Goal: Transaction & Acquisition: Purchase product/service

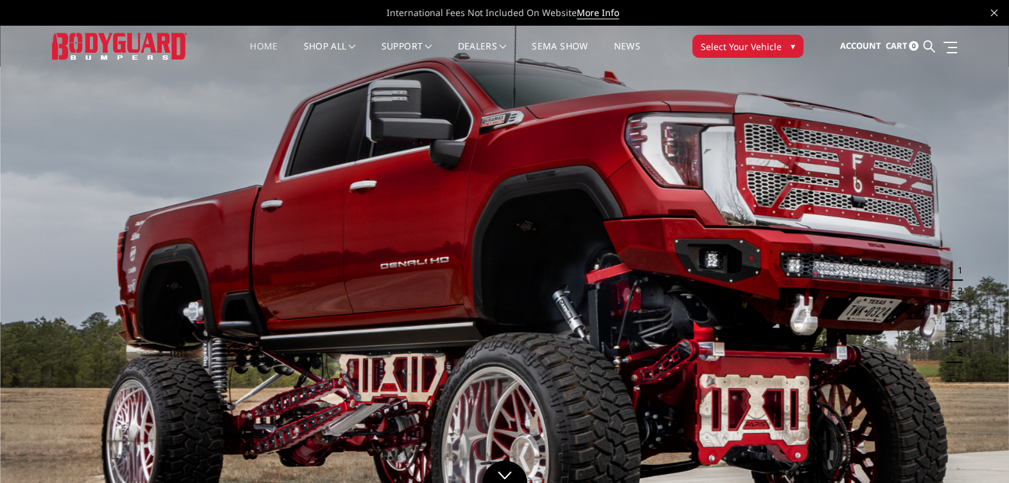
click at [743, 45] on span "Select Your Vehicle" at bounding box center [740, 46] width 81 height 13
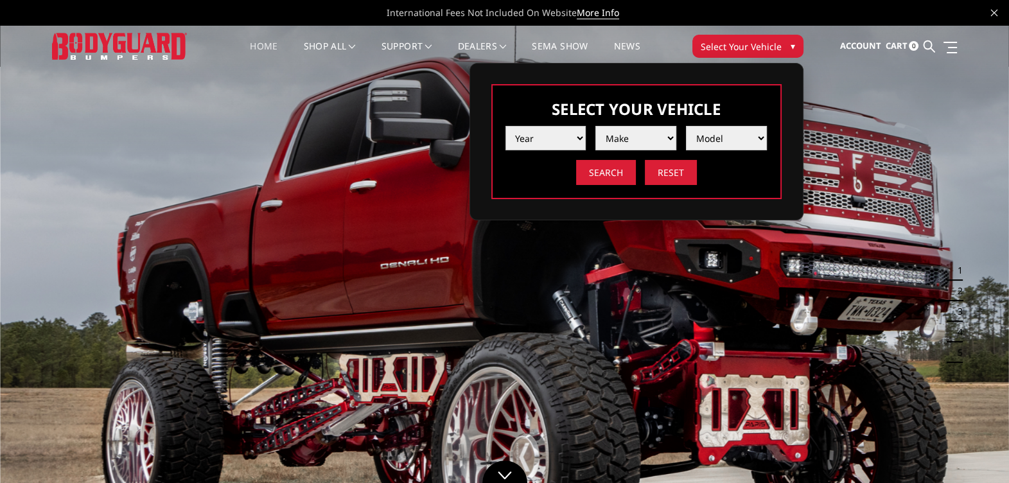
click at [578, 134] on select "Year 2025 2024 2023 2022 2021 2020 2019 2018 2017 2016 2015 2014 2013 2012 2011…" at bounding box center [545, 138] width 81 height 24
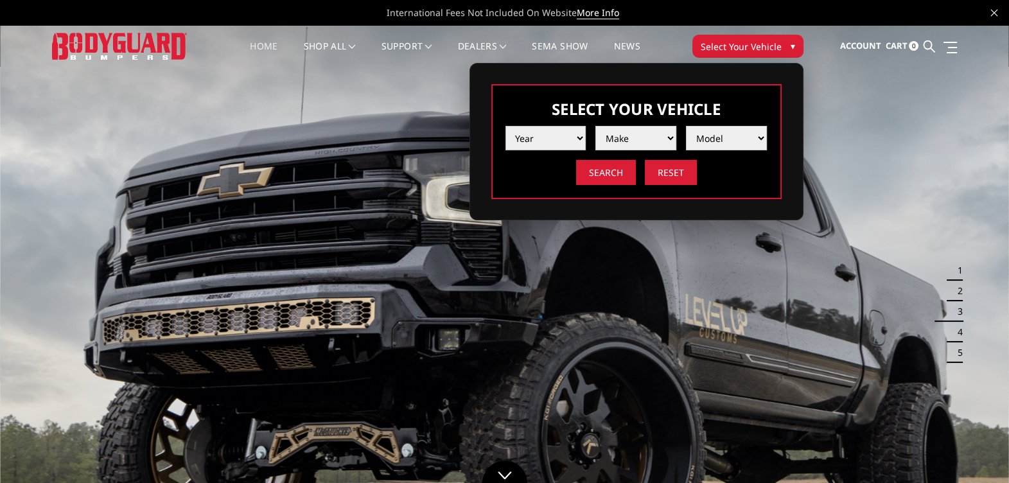
select select "yr_2006"
click at [505, 126] on select "Year 2025 2024 2023 2022 2021 2020 2019 2018 2017 2016 2015 2014 2013 2012 2011…" at bounding box center [545, 138] width 81 height 24
click at [670, 138] on select "Make Chevrolet Ford GMC Ram" at bounding box center [635, 138] width 81 height 24
select select "mk_chevrolet"
click at [595, 126] on select "Make Chevrolet Ford GMC Ram" at bounding box center [635, 138] width 81 height 24
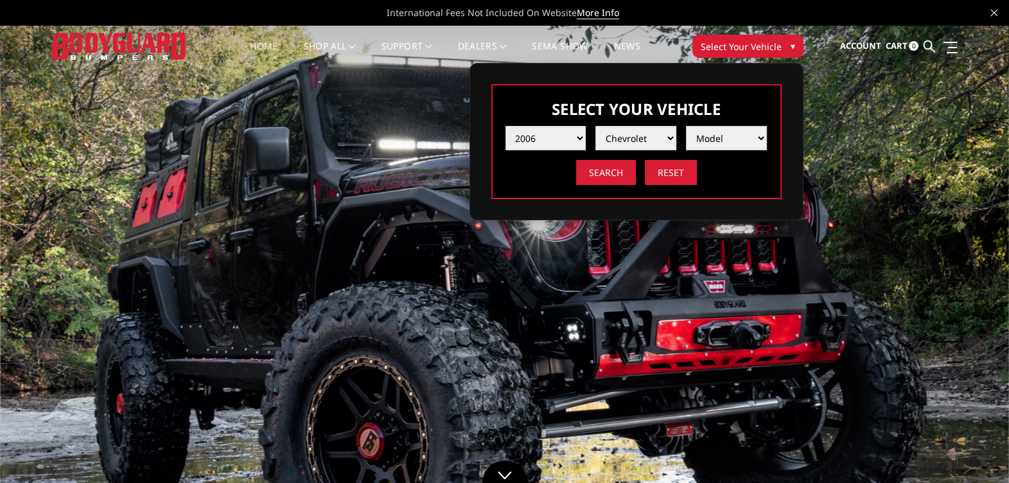
click at [761, 136] on select "Model Silverado 1500 Silverado 2500 / 3500" at bounding box center [726, 138] width 81 height 24
select select "md_silverado-2500-3500"
click at [686, 126] on select "Model Silverado 1500 Silverado 2500 / 3500" at bounding box center [726, 138] width 81 height 24
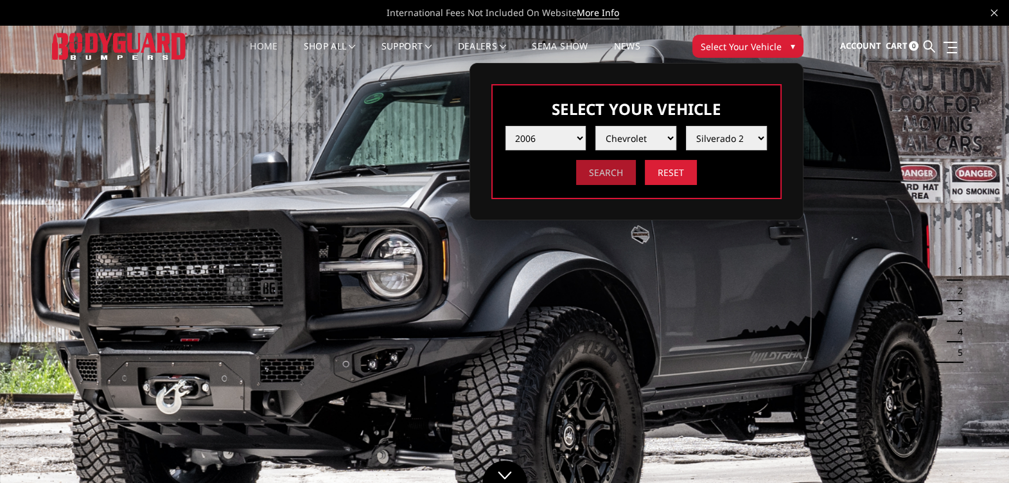
click at [604, 171] on input "Search" at bounding box center [606, 172] width 60 height 25
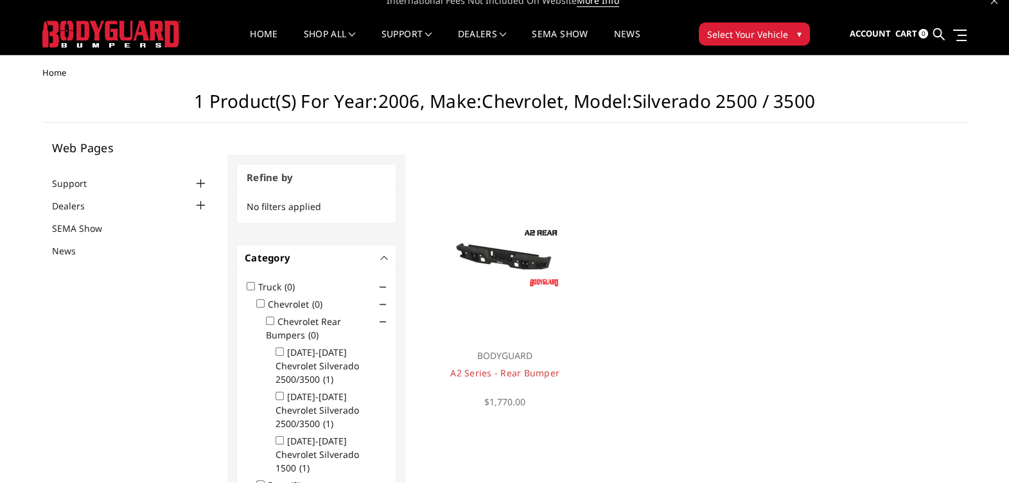
scroll to position [6, 0]
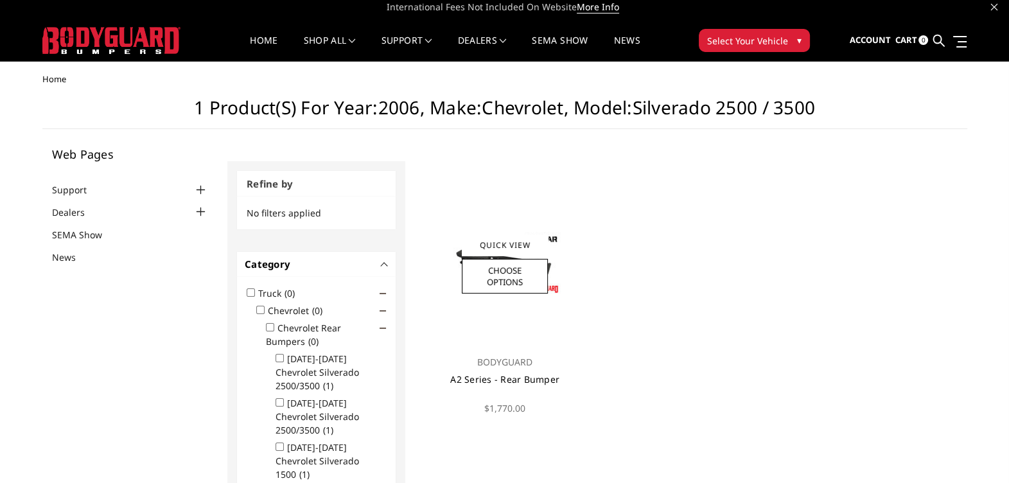
click at [510, 380] on link "A2 Series - Rear Bumper" at bounding box center [504, 379] width 109 height 12
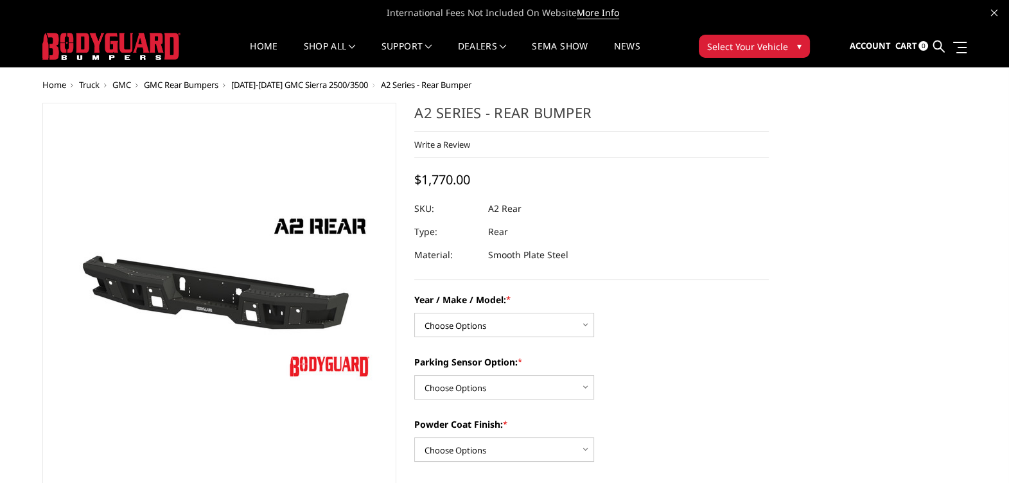
drag, startPoint x: 416, startPoint y: 109, endPoint x: 437, endPoint y: 264, distance: 156.8
click at [437, 264] on div "A2 Series - Rear Bumper Write a Review Write a Review × A2 Series - Rear Bumper…" at bounding box center [591, 191] width 354 height 177
drag, startPoint x: 989, startPoint y: 241, endPoint x: 962, endPoint y: 252, distance: 29.1
drag, startPoint x: 586, startPoint y: 257, endPoint x: 442, endPoint y: 145, distance: 183.0
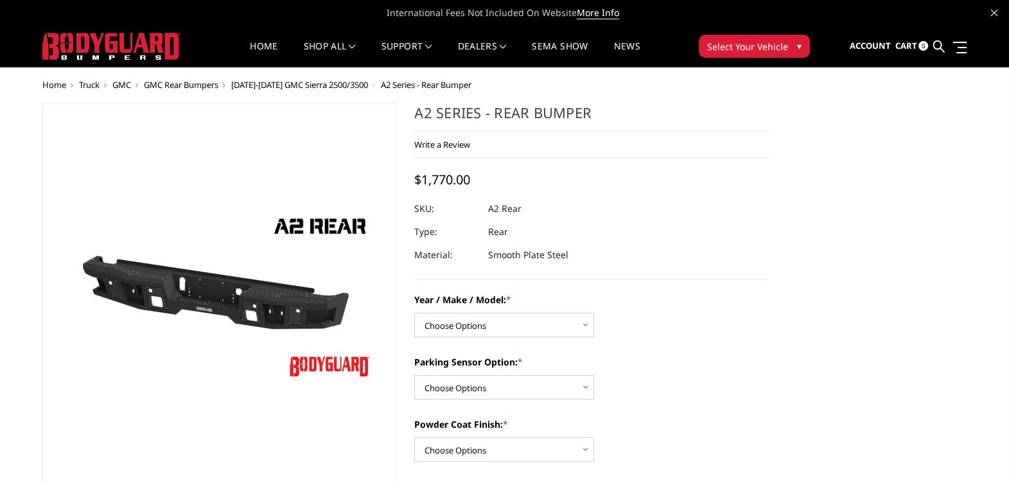
click at [442, 145] on div "A2 Series - Rear Bumper Write a Review Write a Review × A2 Series - Rear Bumper…" at bounding box center [591, 191] width 354 height 177
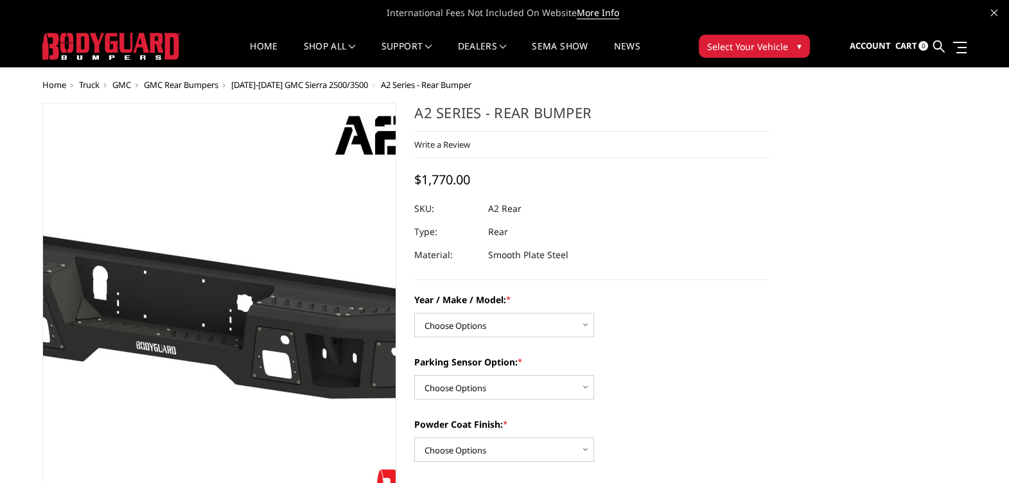
click at [239, 209] on img at bounding box center [194, 313] width 822 height 462
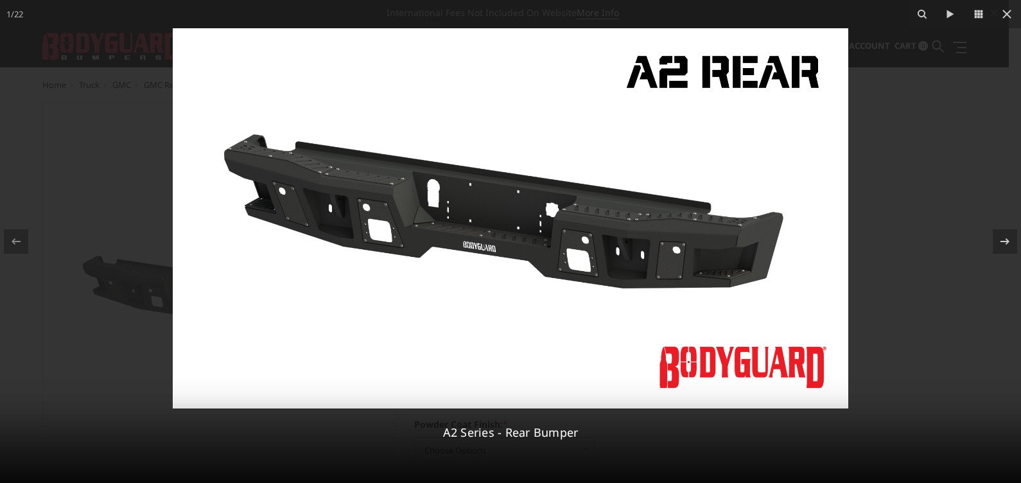
click at [930, 202] on div at bounding box center [510, 241] width 1021 height 483
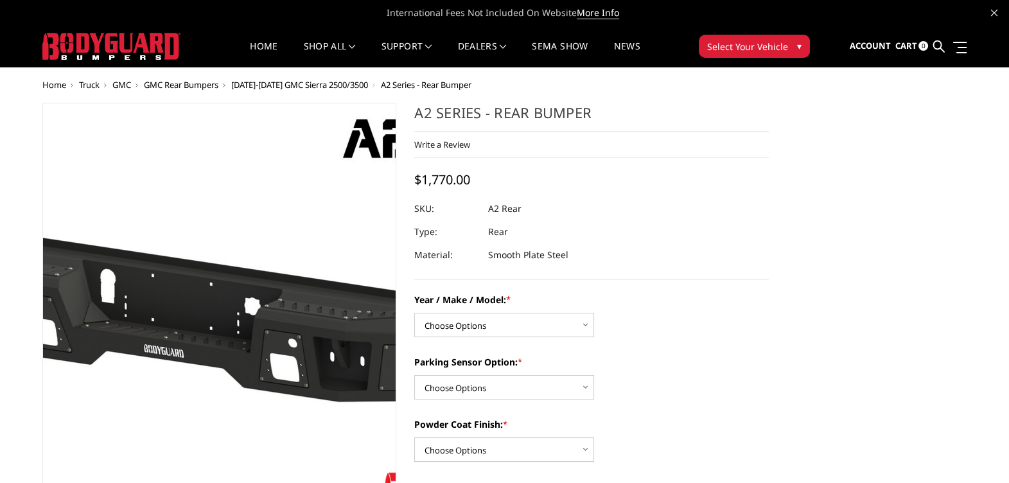
click at [233, 193] on img at bounding box center [202, 316] width 822 height 462
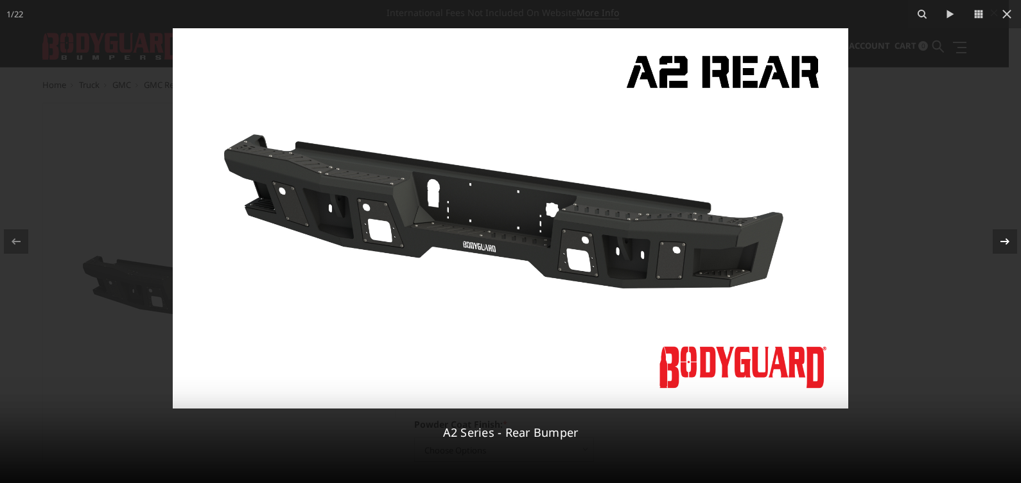
click at [976, 215] on button at bounding box center [998, 241] width 45 height 64
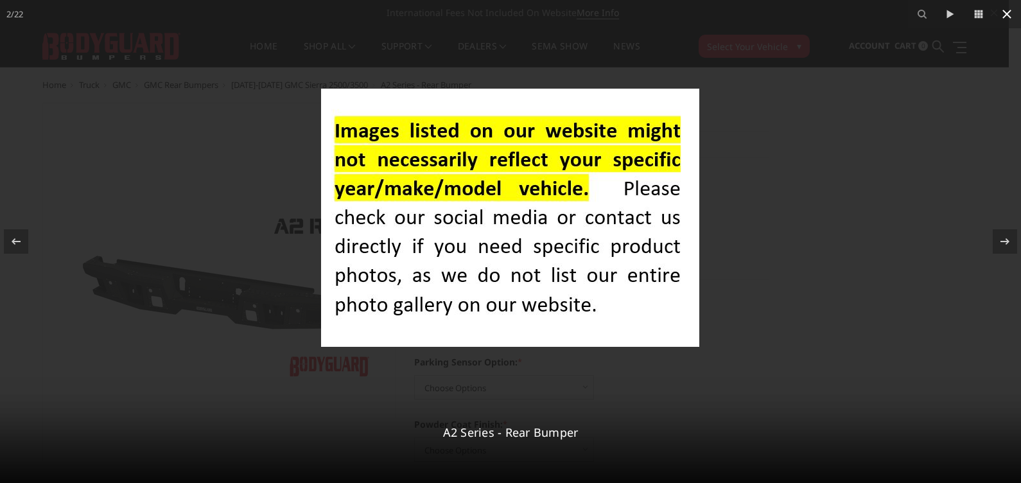
click at [1008, 16] on icon at bounding box center [1006, 13] width 15 height 15
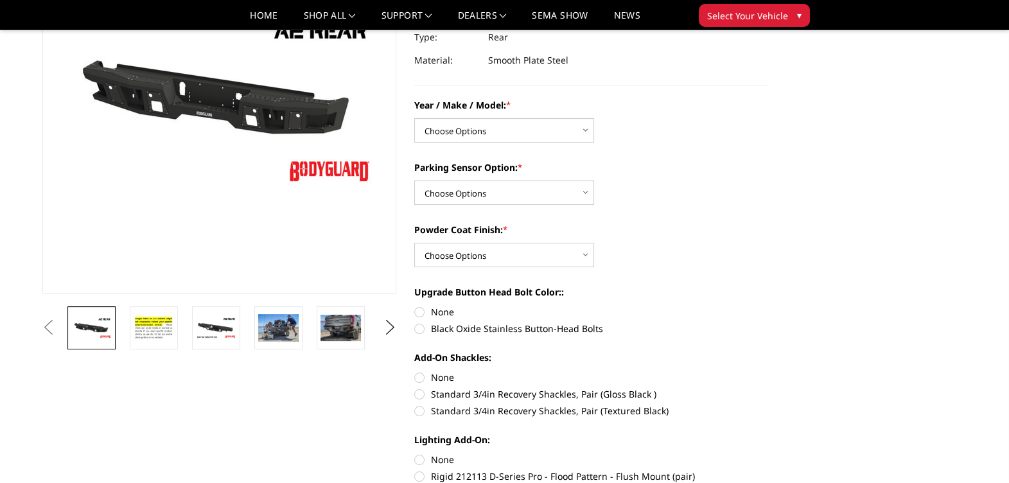
scroll to position [160, 0]
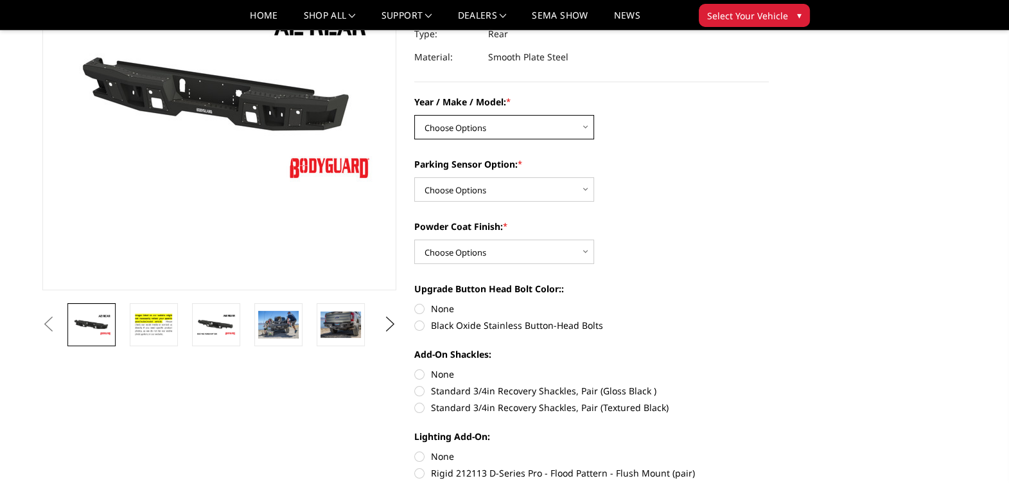
click at [590, 125] on select "Choose Options Chevrolet/GMC 20-24 2500 / 3500 Chevrolet/GMC 15-19 2500 / 3500 …" at bounding box center [504, 127] width 180 height 24
select select "1459"
click at [414, 115] on select "Choose Options Chevrolet/GMC 20-24 2500 / 3500 Chevrolet/GMC 15-19 2500 / 3500 …" at bounding box center [504, 127] width 180 height 24
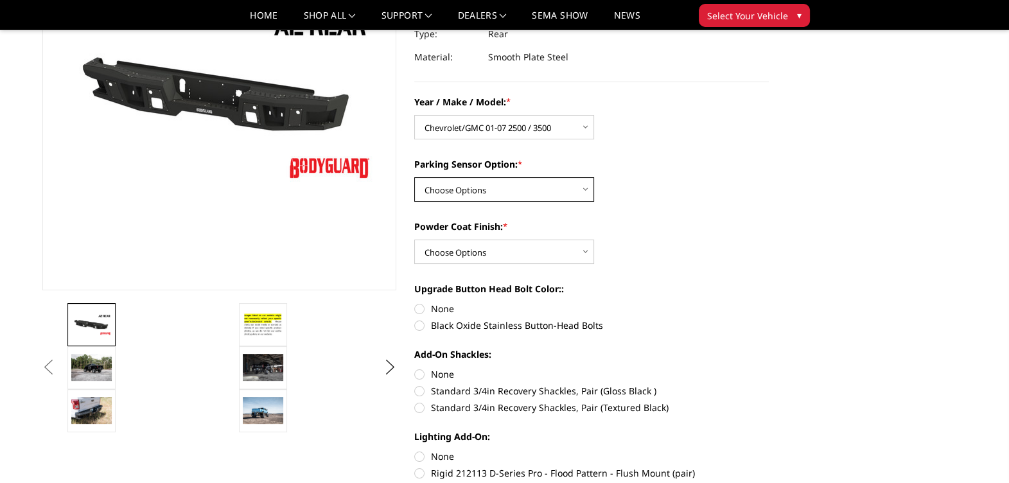
click at [587, 186] on select "Choose Options Yes - With sensor cutouts No - Without sensor cutouts" at bounding box center [504, 189] width 180 height 24
select select "564"
click at [414, 177] on select "Choose Options Yes - With sensor cutouts No - Without sensor cutouts" at bounding box center [504, 189] width 180 height 24
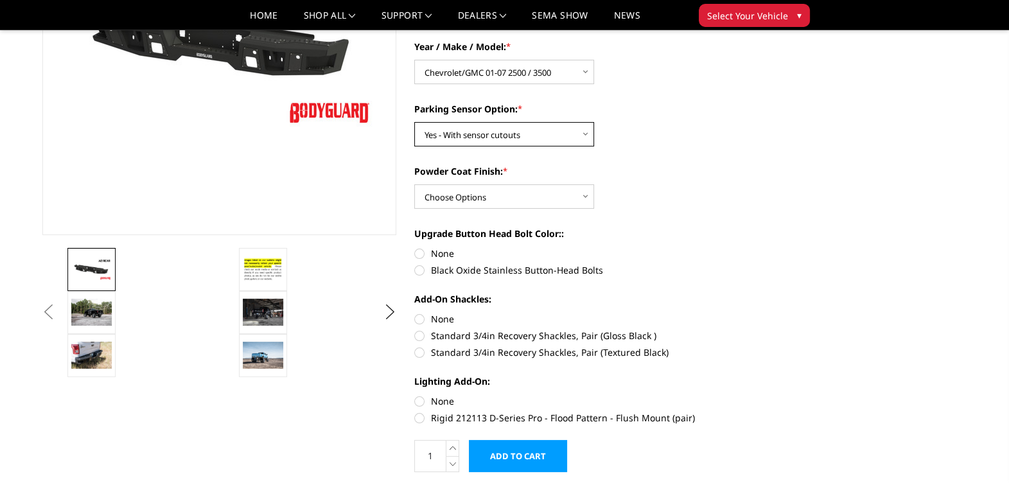
scroll to position [241, 0]
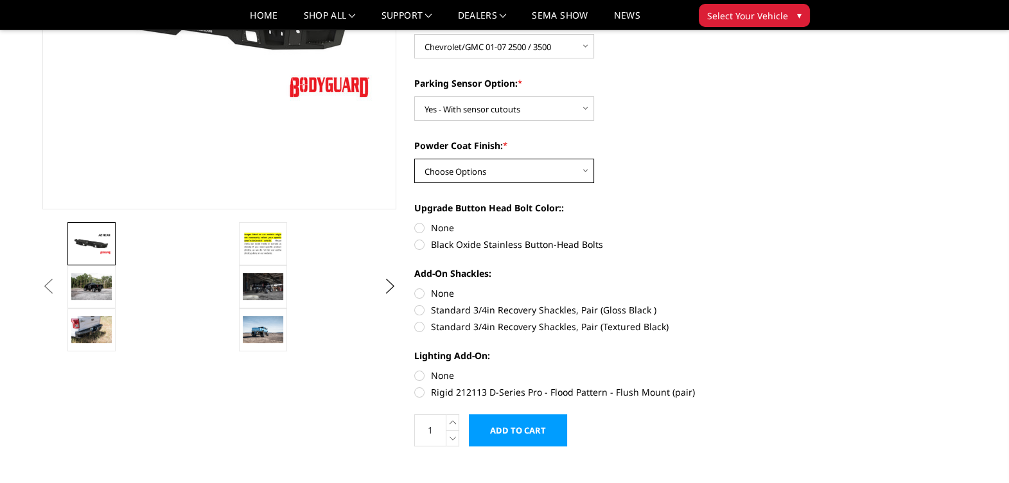
click at [585, 169] on select "Choose Options Bare metal (included) Texture black powder coat" at bounding box center [504, 171] width 180 height 24
click at [745, 202] on label "Upgrade Button Head Bolt Color::" at bounding box center [591, 207] width 354 height 13
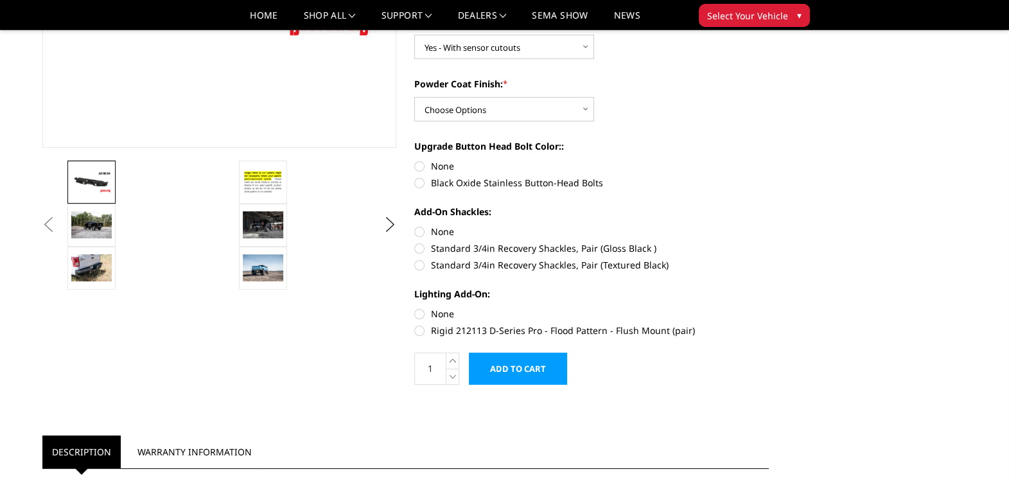
scroll to position [401, 0]
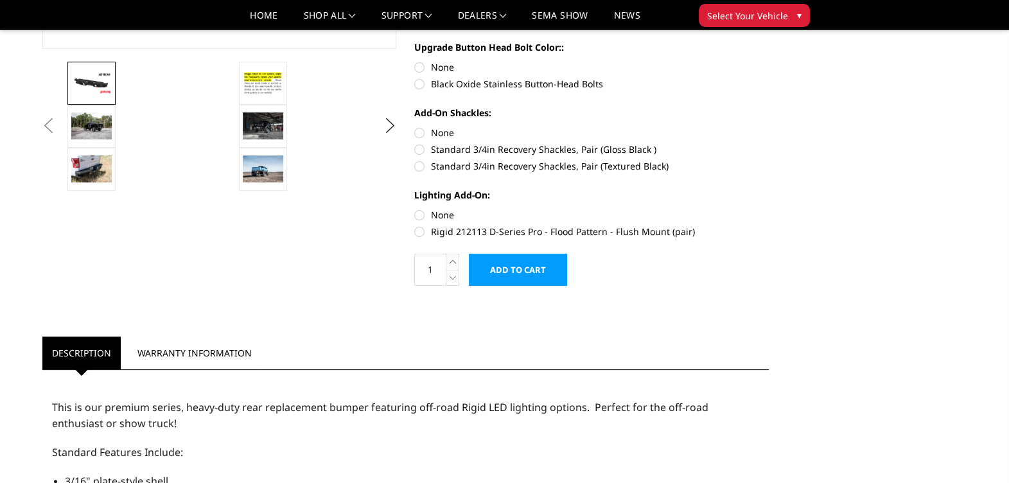
click at [420, 149] on label "Standard 3/4in Recovery Shackles, Pair (Gloss Black )" at bounding box center [591, 149] width 354 height 13
click at [768, 126] on input "Standard 3/4in Recovery Shackles, Pair (Gloss Black )" at bounding box center [768, 126] width 1 height 1
radio input "true"
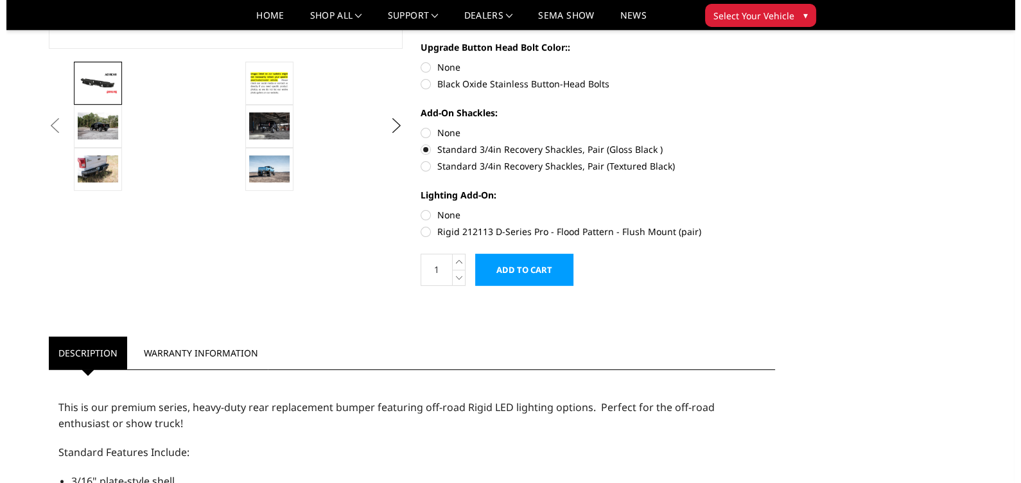
scroll to position [320, 0]
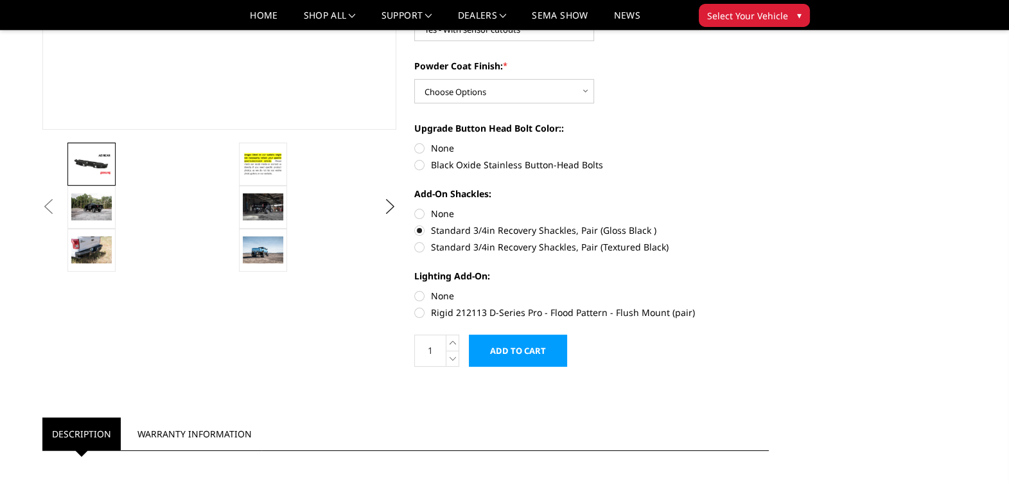
click at [417, 146] on label "None" at bounding box center [591, 147] width 354 height 13
click at [415, 142] on input "None" at bounding box center [414, 141] width 1 height 1
radio input "true"
click at [419, 309] on label "Rigid 212113 D-Series Pro - Flood Pattern - Flush Mount (pair)" at bounding box center [591, 312] width 354 height 13
click at [768, 290] on input "Rigid 212113 D-Series Pro - Flood Pattern - Flush Mount (pair)" at bounding box center [768, 289] width 1 height 1
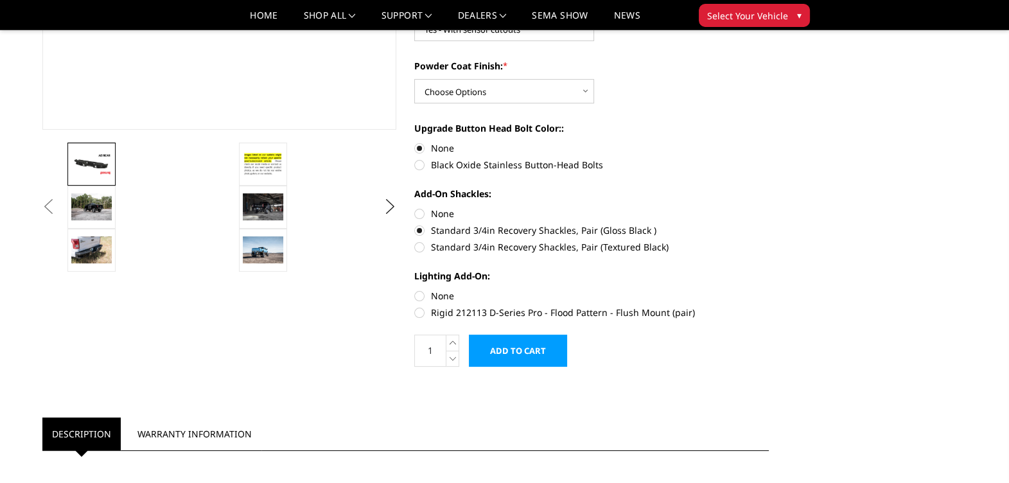
radio input "true"
click at [520, 347] on input "Add to Cart" at bounding box center [518, 350] width 98 height 32
click at [585, 89] on select "Choose Options Bare metal (included) Texture black powder coat" at bounding box center [504, 91] width 180 height 24
select select "549"
click at [414, 79] on select "Choose Options Bare metal (included) Texture black powder coat" at bounding box center [504, 91] width 180 height 24
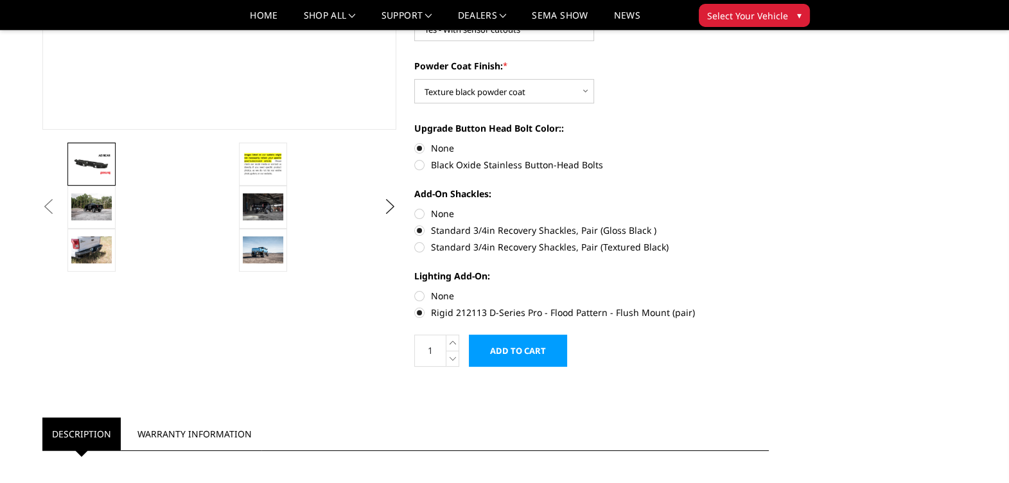
click at [527, 352] on input "Add to Cart" at bounding box center [518, 350] width 98 height 32
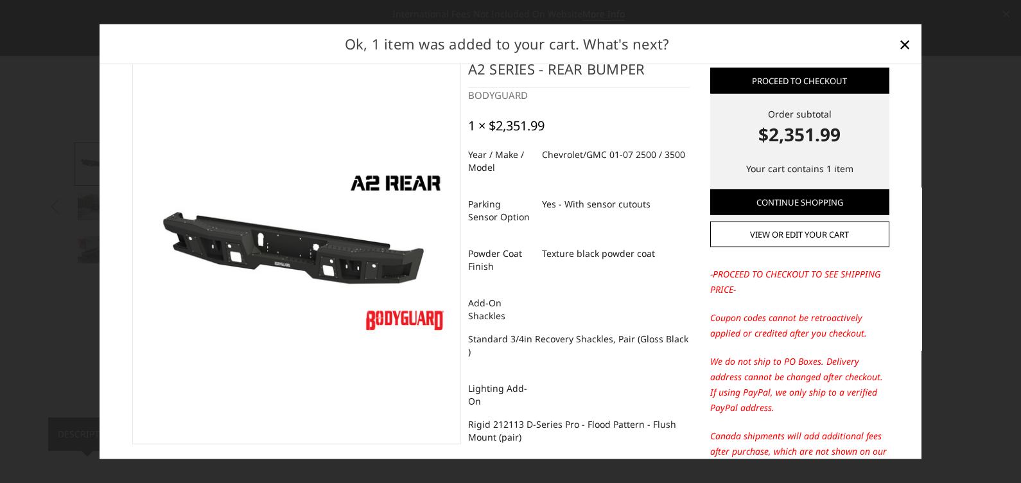
scroll to position [0, 0]
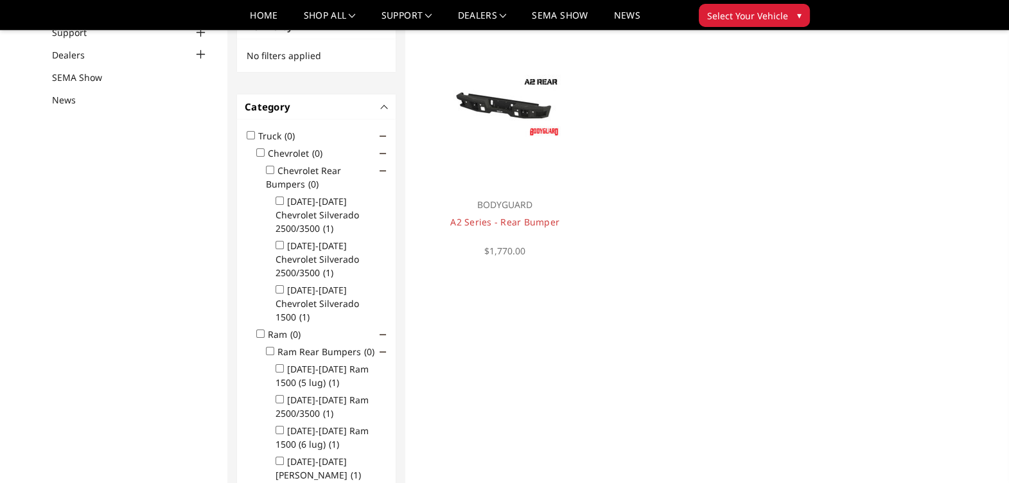
scroll to position [86, 0]
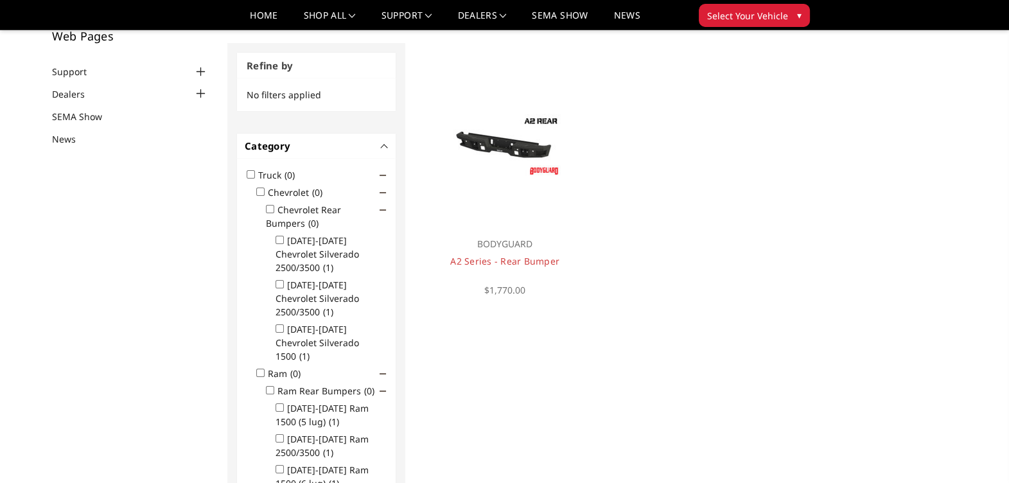
click at [274, 238] on ul "2001-2007 Chevrolet Silverado 2500/3500 (1) 2015-2019 Chevrolet Silverado 2500/…" at bounding box center [326, 296] width 120 height 133
click at [278, 239] on input "2001-2007 Chevrolet Silverado 2500/3500 (1)" at bounding box center [279, 240] width 8 height 8
checkbox input "true"
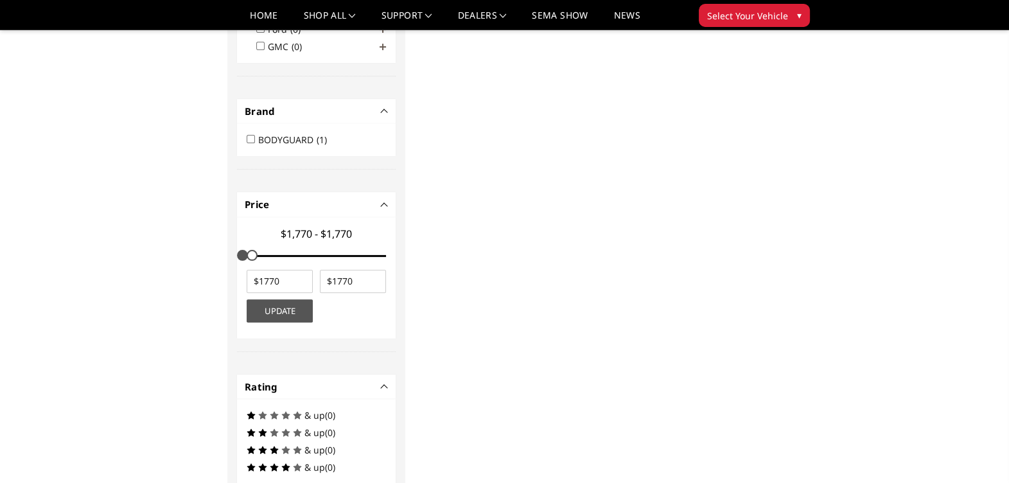
scroll to position [498, 0]
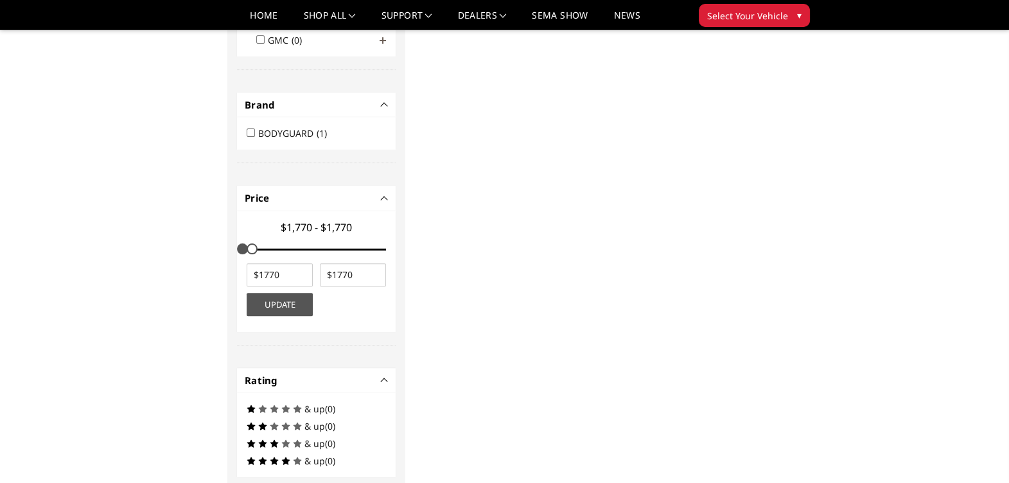
click at [291, 293] on button "Update" at bounding box center [280, 304] width 66 height 23
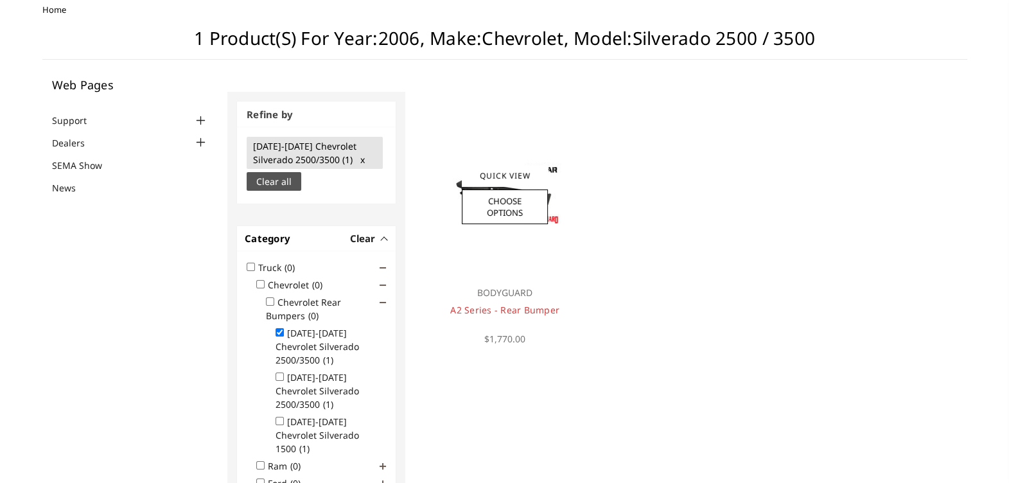
scroll to position [0, 0]
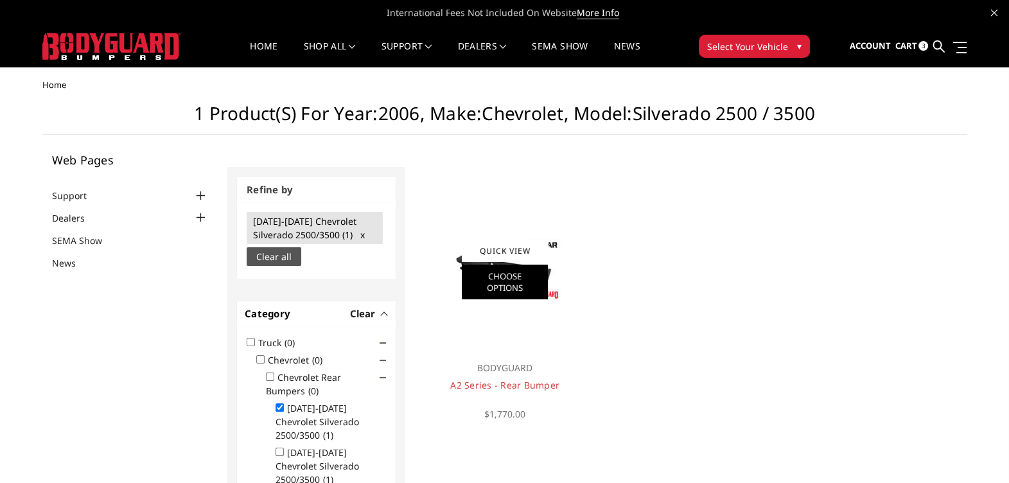
click at [514, 270] on link "Choose Options" at bounding box center [505, 281] width 86 height 35
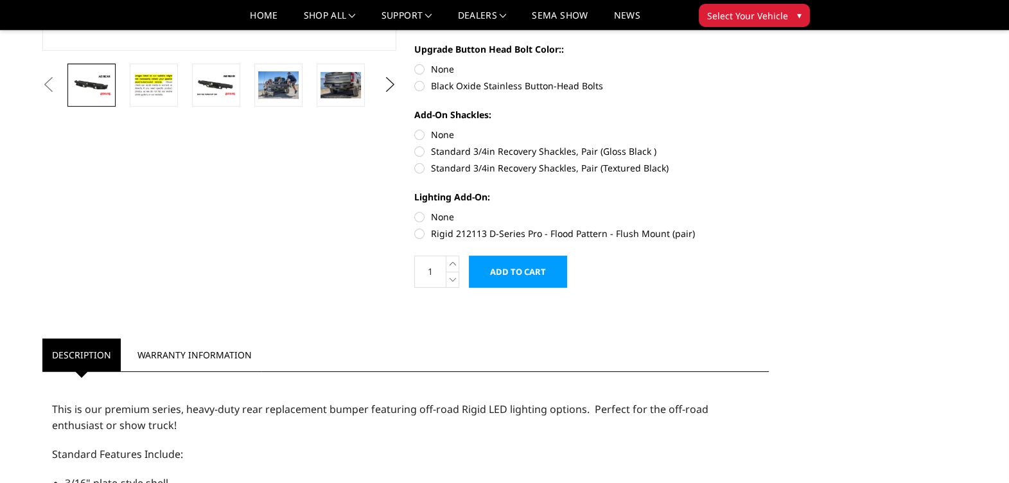
scroll to position [320, 0]
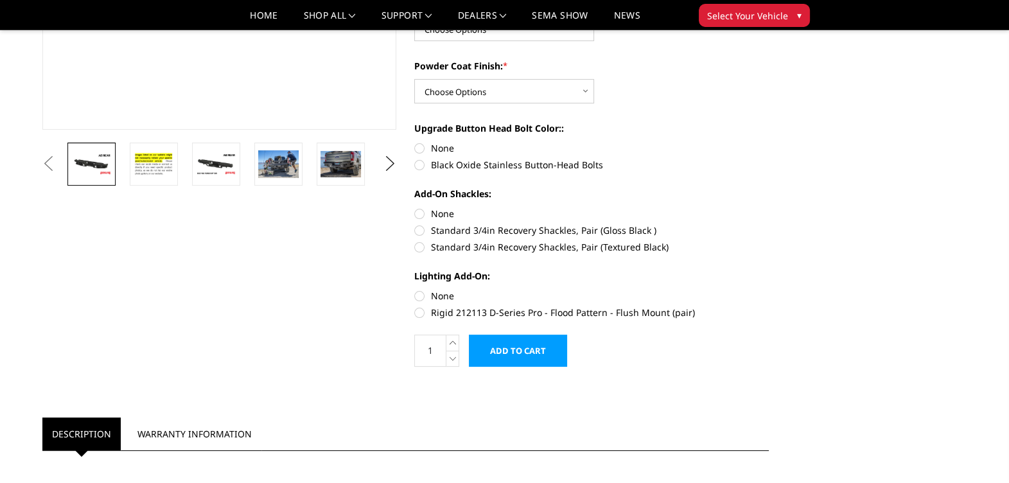
drag, startPoint x: 709, startPoint y: 315, endPoint x: 415, endPoint y: 311, distance: 294.0
click at [521, 315] on label "Rigid 212113 D-Series Pro - Flood Pattern - Flush Mount (pair)" at bounding box center [591, 312] width 354 height 13
click at [768, 290] on input "Rigid 212113 D-Series Pro - Flood Pattern - Flush Mount (pair)" at bounding box center [768, 289] width 1 height 1
radio input "true"
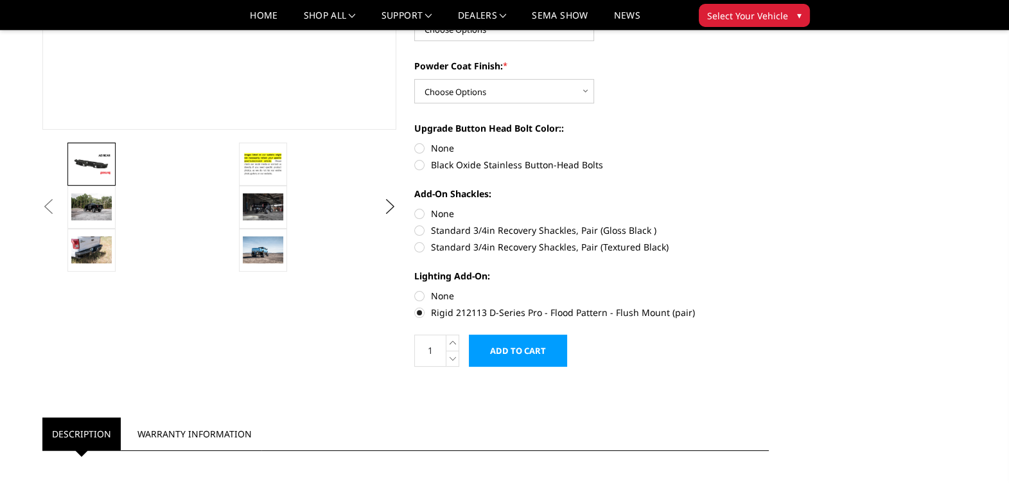
click at [433, 311] on label "Rigid 212113 D-Series Pro - Flood Pattern - Flush Mount (pair)" at bounding box center [591, 312] width 354 height 13
click at [768, 290] on input "Rigid 212113 D-Series Pro - Flood Pattern - Flush Mount (pair)" at bounding box center [768, 289] width 1 height 1
click at [423, 243] on label "Standard 3/4in Recovery Shackles, Pair (Textured Black)" at bounding box center [591, 246] width 354 height 13
click at [768, 224] on input "Standard 3/4in Recovery Shackles, Pair (Textured Black)" at bounding box center [768, 223] width 1 height 1
radio input "true"
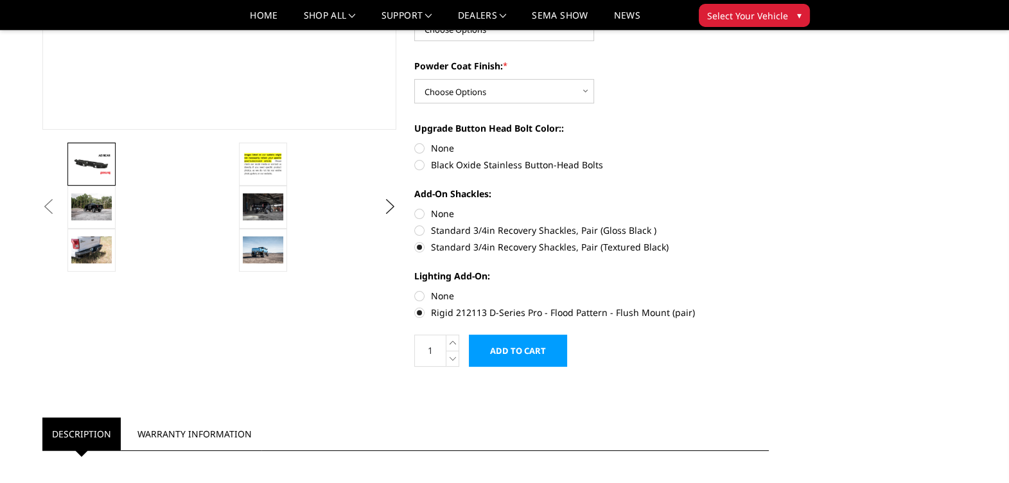
drag, startPoint x: 677, startPoint y: 254, endPoint x: 428, endPoint y: 247, distance: 249.8
click at [428, 247] on div "Year / Make / Model: * Choose Options Chevrolet/GMC 20-24 2500 / 3500 Chevrolet…" at bounding box center [591, 126] width 354 height 382
click at [388, 202] on button "Next" at bounding box center [389, 206] width 19 height 19
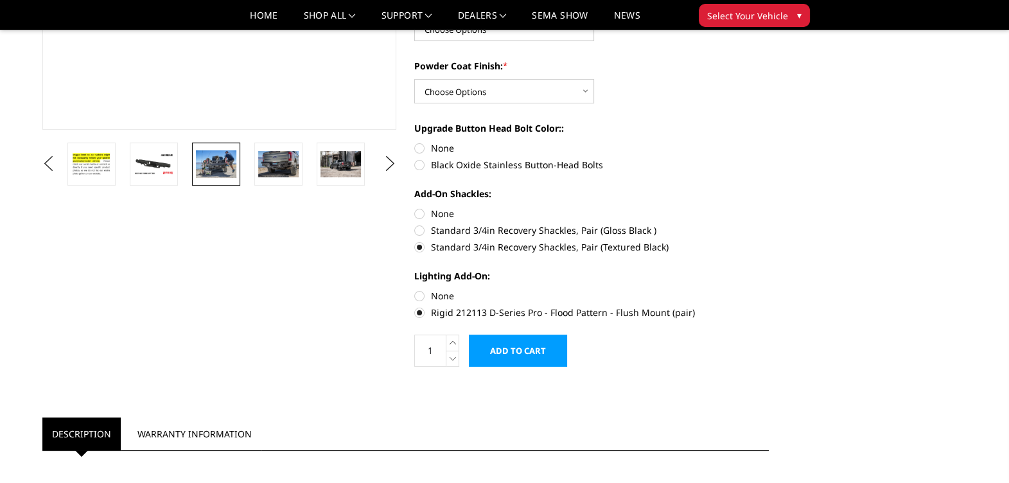
click at [226, 164] on img at bounding box center [216, 163] width 40 height 27
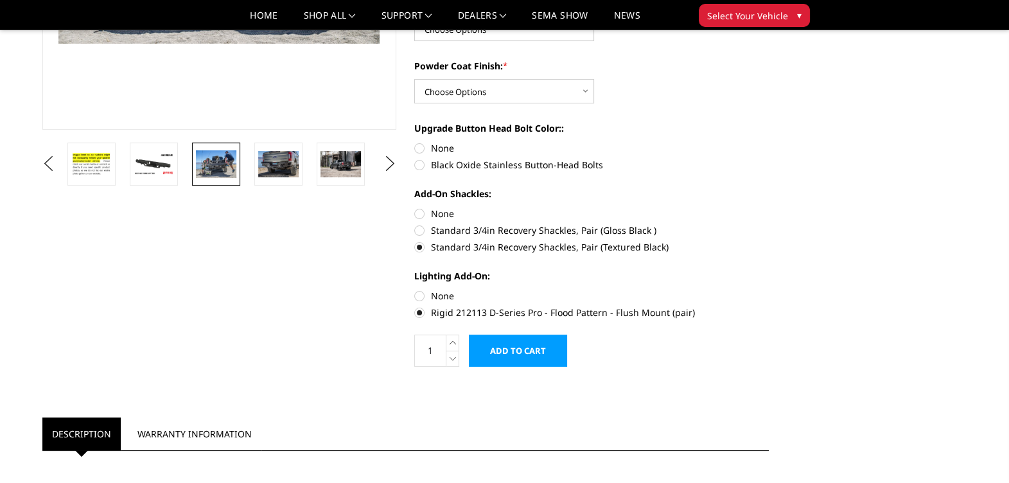
scroll to position [304, 0]
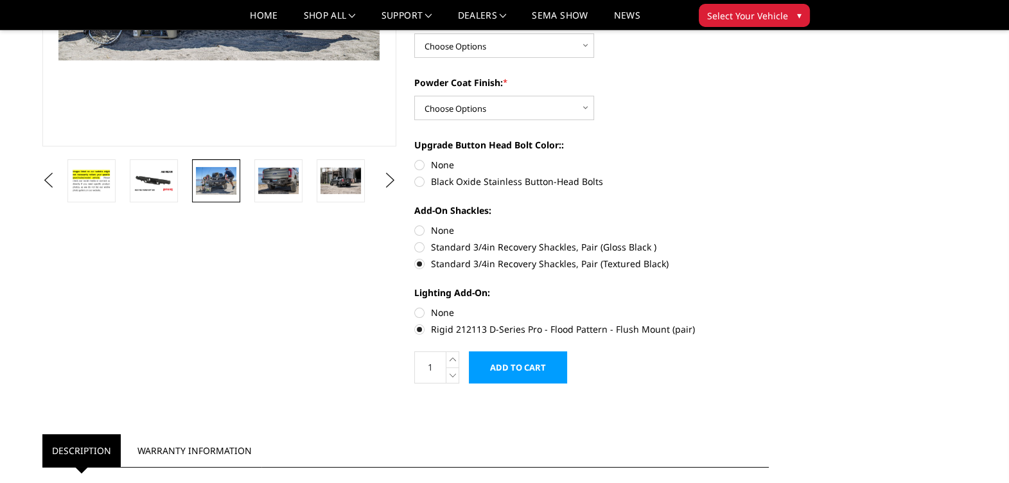
click at [423, 228] on label "None" at bounding box center [591, 229] width 354 height 13
click at [415, 224] on input "None" at bounding box center [414, 223] width 1 height 1
radio input "true"
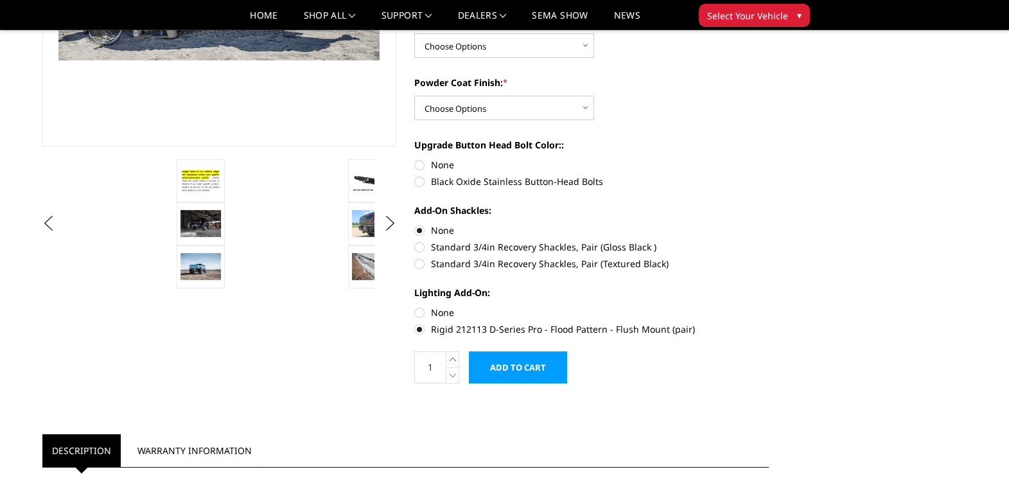
click at [417, 311] on label "None" at bounding box center [591, 312] width 354 height 13
click at [415, 306] on input "None" at bounding box center [414, 306] width 1 height 1
radio input "true"
click at [420, 263] on label "Standard 3/4in Recovery Shackles, Pair (Textured Black)" at bounding box center [591, 263] width 354 height 13
click at [768, 241] on input "Standard 3/4in Recovery Shackles, Pair (Textured Black)" at bounding box center [768, 240] width 1 height 1
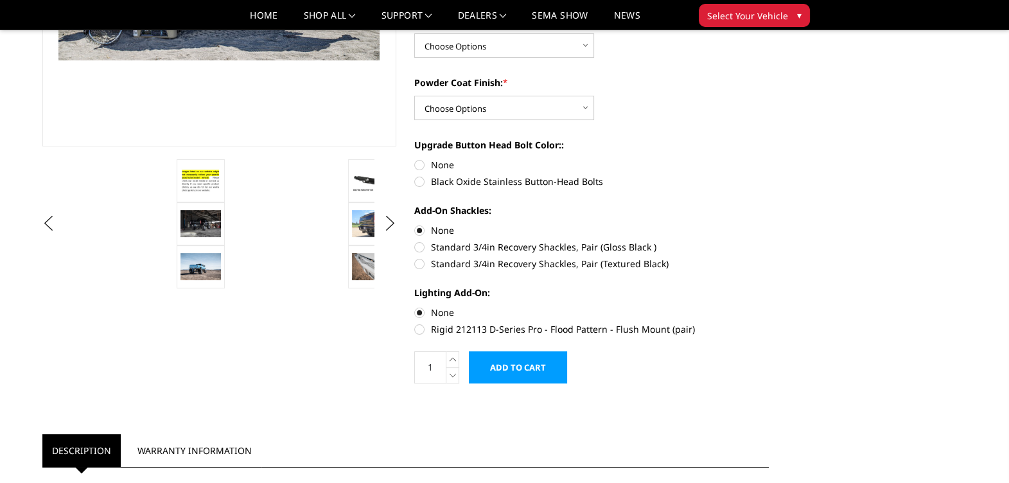
radio input "true"
drag, startPoint x: 415, startPoint y: 180, endPoint x: 425, endPoint y: 195, distance: 18.0
click at [414, 180] on label "Black Oxide Stainless Button-Head Bolts" at bounding box center [591, 181] width 354 height 13
click at [768, 159] on input "Black Oxide Stainless Button-Head Bolts" at bounding box center [768, 158] width 1 height 1
radio input "true"
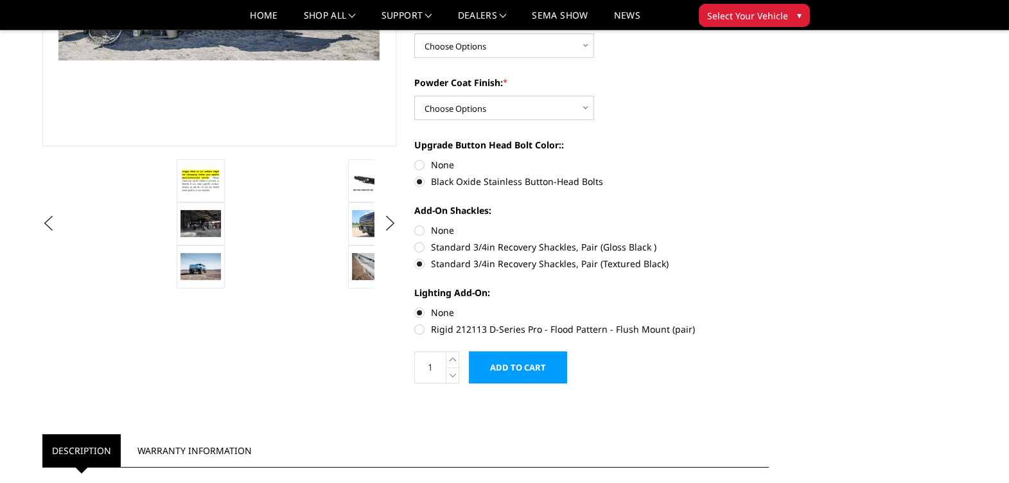
click at [523, 369] on input "Add to Cart" at bounding box center [518, 367] width 98 height 32
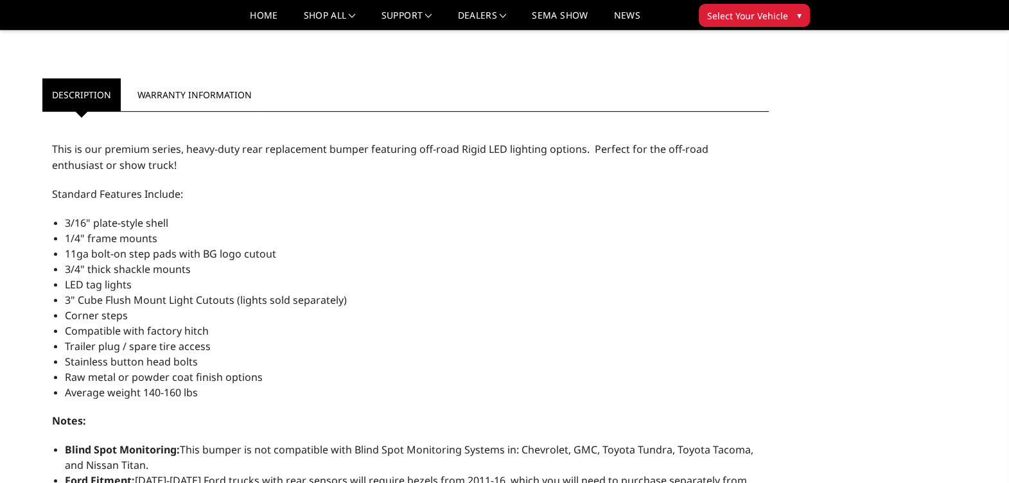
scroll to position [481, 0]
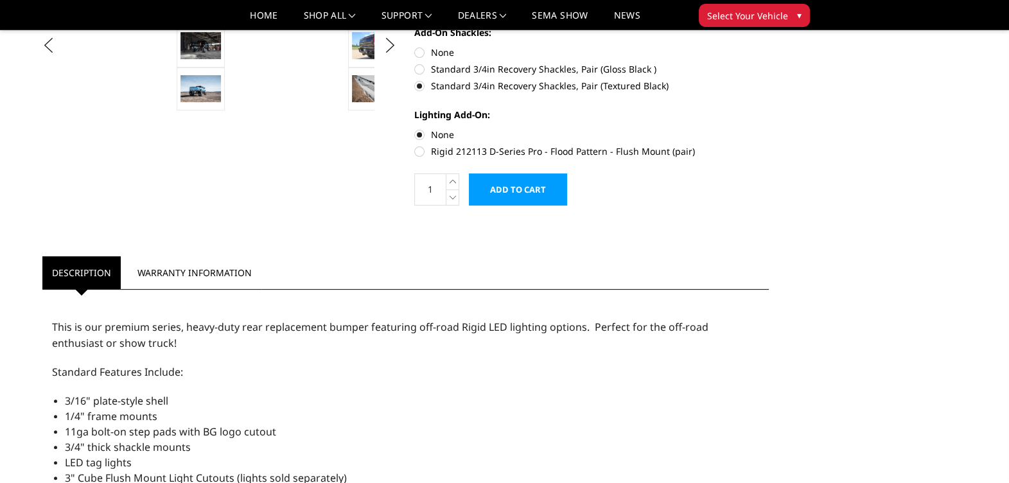
drag, startPoint x: 934, startPoint y: 212, endPoint x: 924, endPoint y: 209, distance: 10.8
click at [933, 211] on div "Previous Next" at bounding box center [504, 424] width 942 height 1682
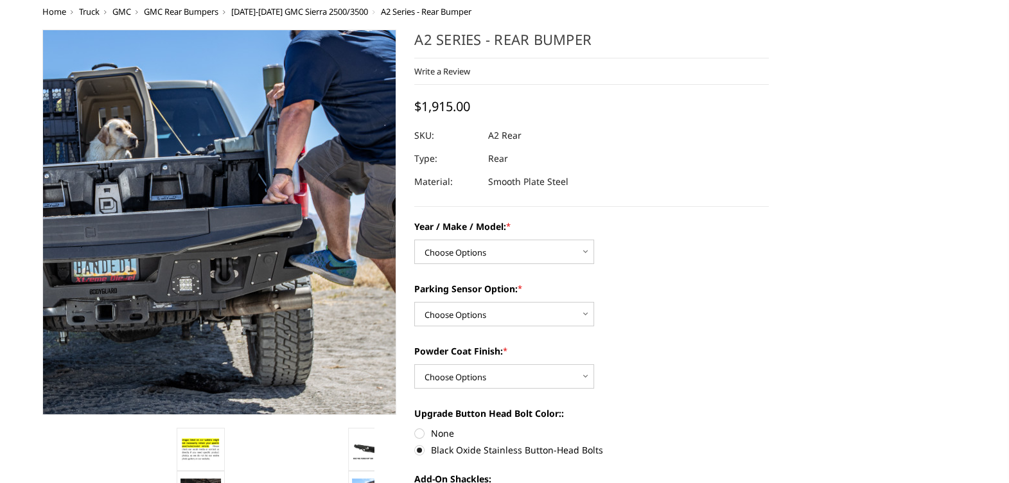
scroll to position [0, 0]
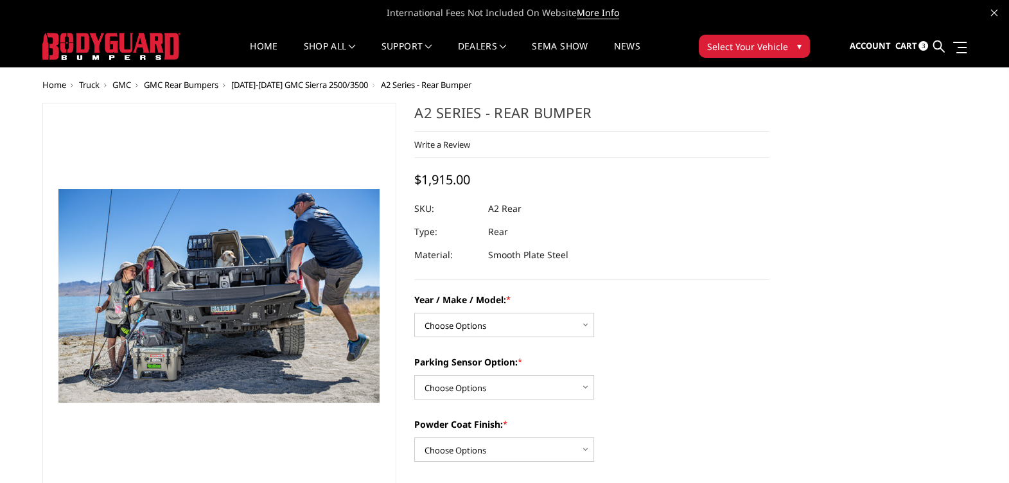
click at [799, 43] on span "▾" at bounding box center [799, 45] width 4 height 13
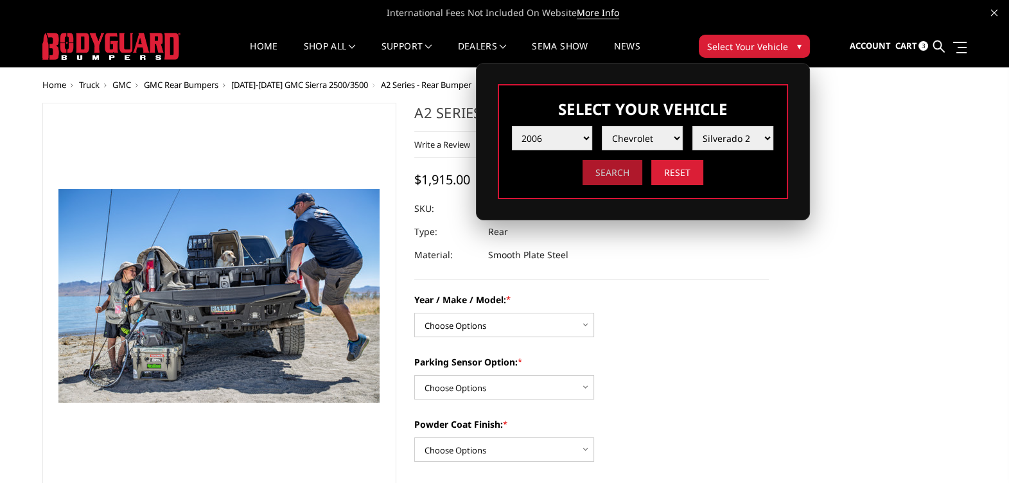
click at [623, 172] on input "Search" at bounding box center [612, 172] width 60 height 25
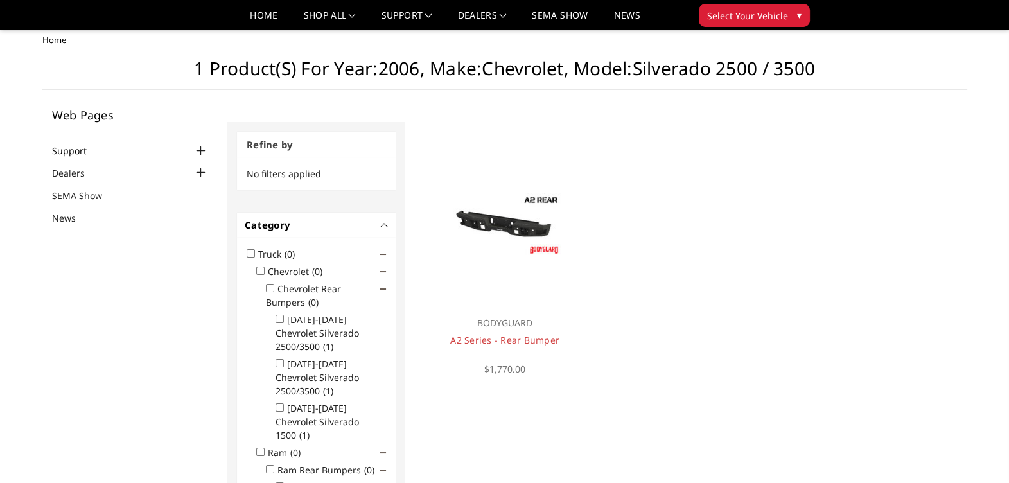
scroll to position [6, 0]
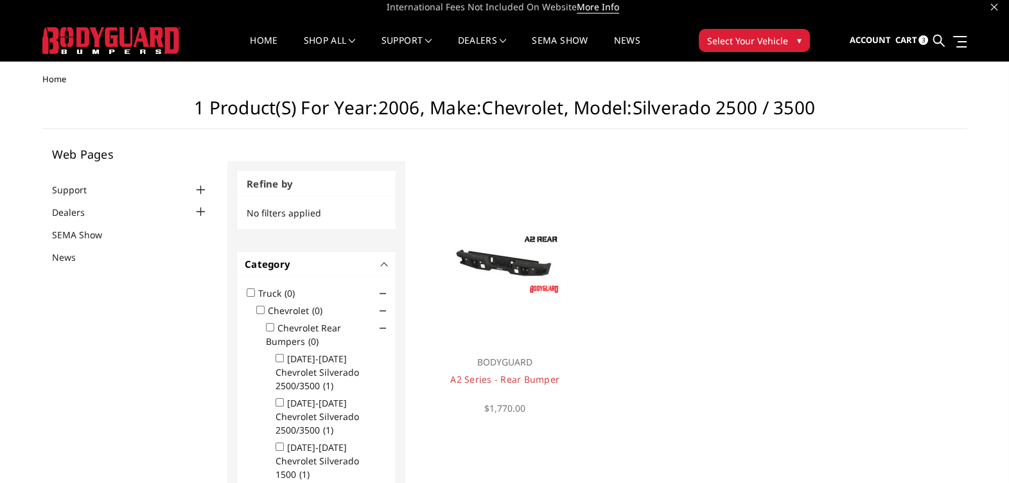
click at [250, 292] on input "Truck (0)" at bounding box center [251, 292] width 8 height 8
checkbox input "true"
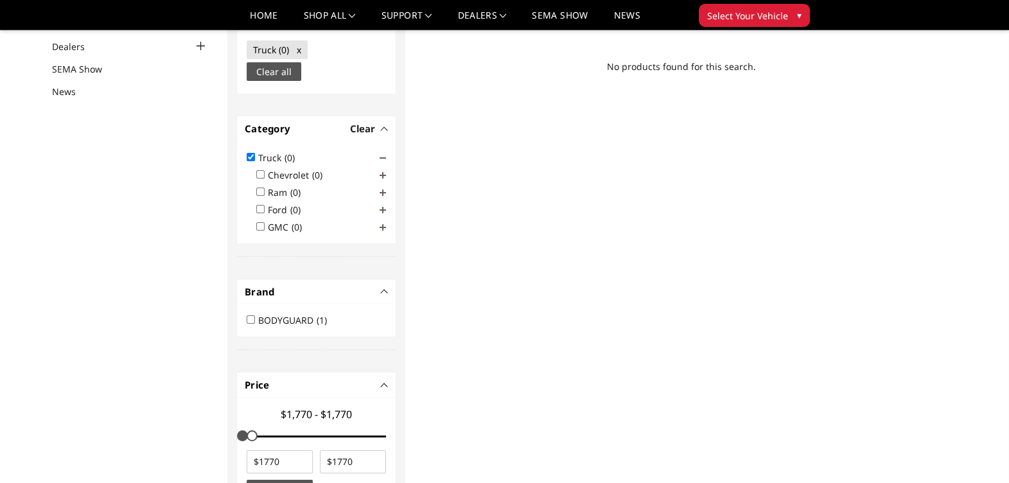
scroll to position [134, 0]
click at [259, 171] on input "Chevrolet (0)" at bounding box center [260, 173] width 8 height 8
checkbox input "true"
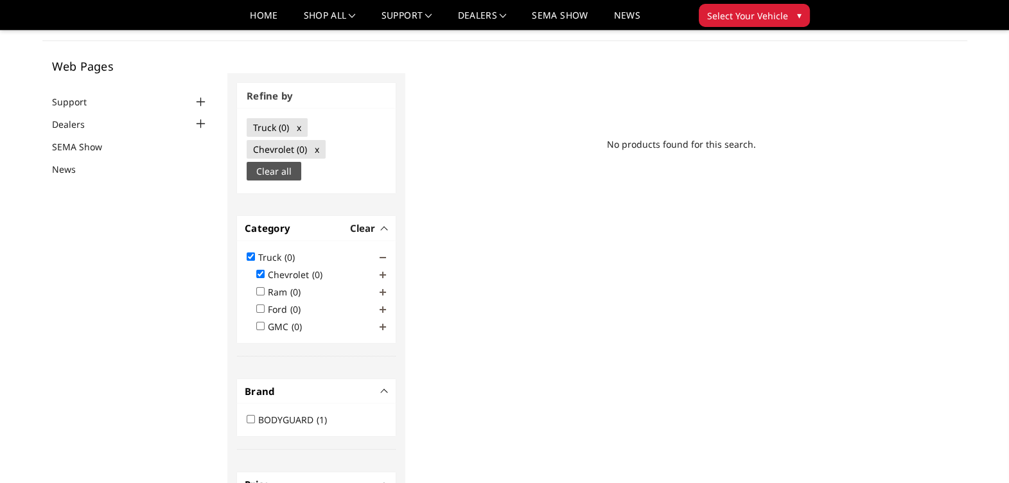
scroll to position [80, 0]
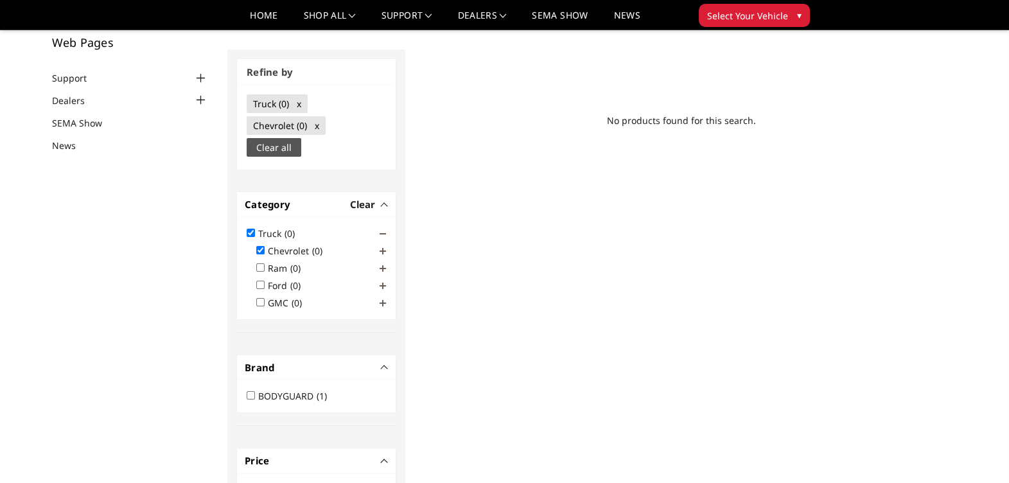
click at [381, 250] on span at bounding box center [382, 251] width 6 height 6
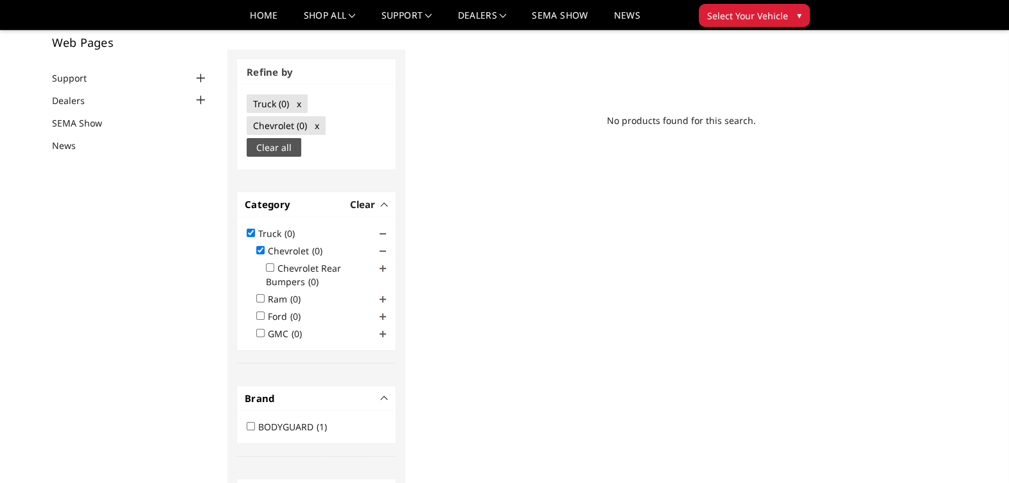
click at [271, 264] on input "Chevrolet Rear Bumpers (0)" at bounding box center [270, 267] width 8 height 8
checkbox input "true"
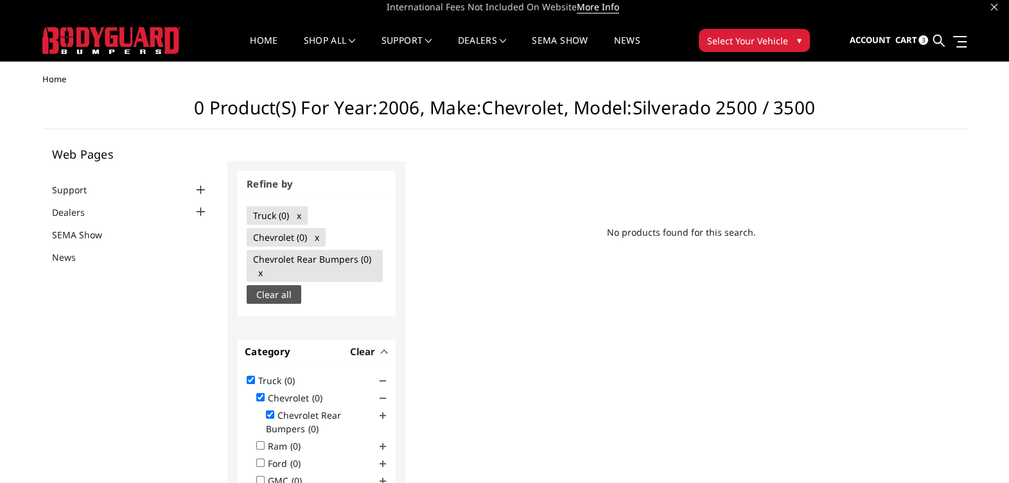
scroll to position [0, 0]
